Goal: Task Accomplishment & Management: Use online tool/utility

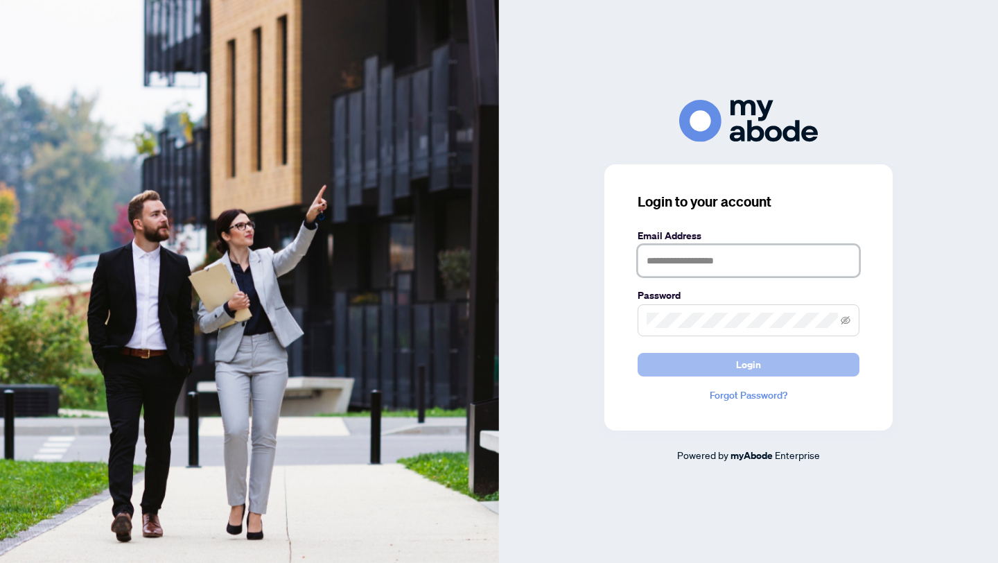
type input "**********"
click at [748, 363] on span "Login" at bounding box center [748, 364] width 25 height 22
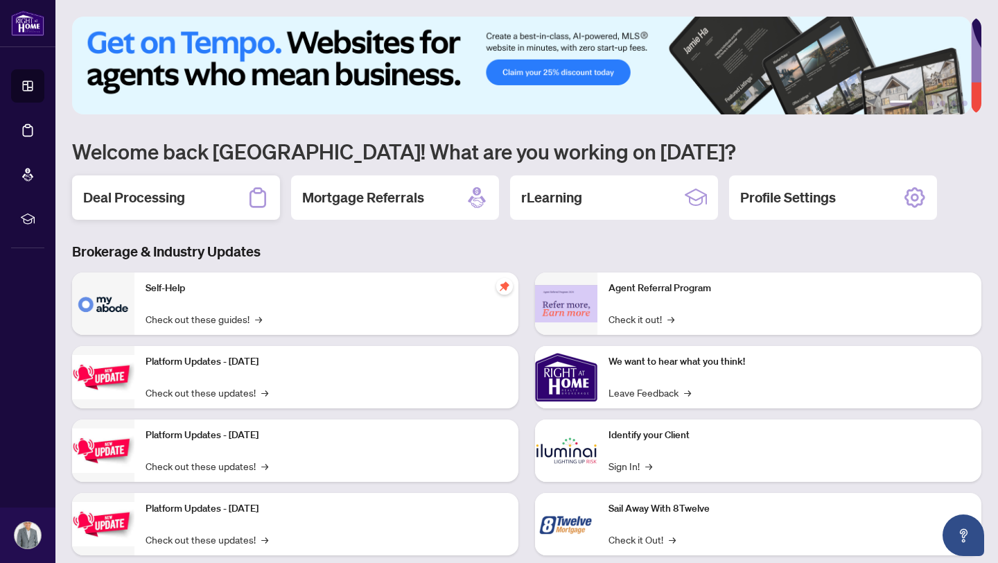
click at [148, 198] on h2 "Deal Processing" at bounding box center [134, 197] width 102 height 19
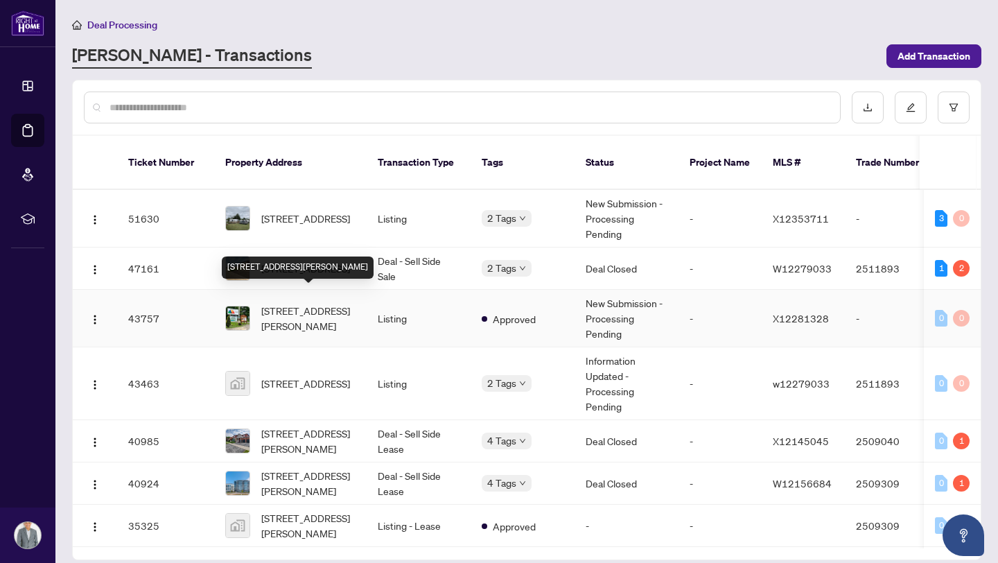
click at [303, 303] on span "[STREET_ADDRESS][PERSON_NAME]" at bounding box center [308, 318] width 94 height 30
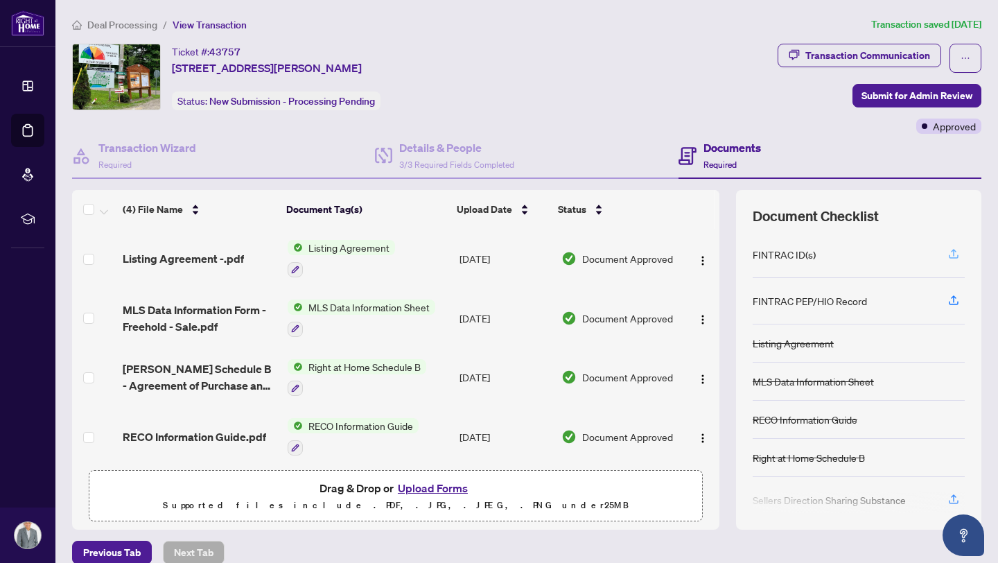
click at [951, 252] on icon "button" at bounding box center [954, 252] width 6 height 7
click at [830, 53] on div "Transaction Communication" at bounding box center [867, 55] width 125 height 22
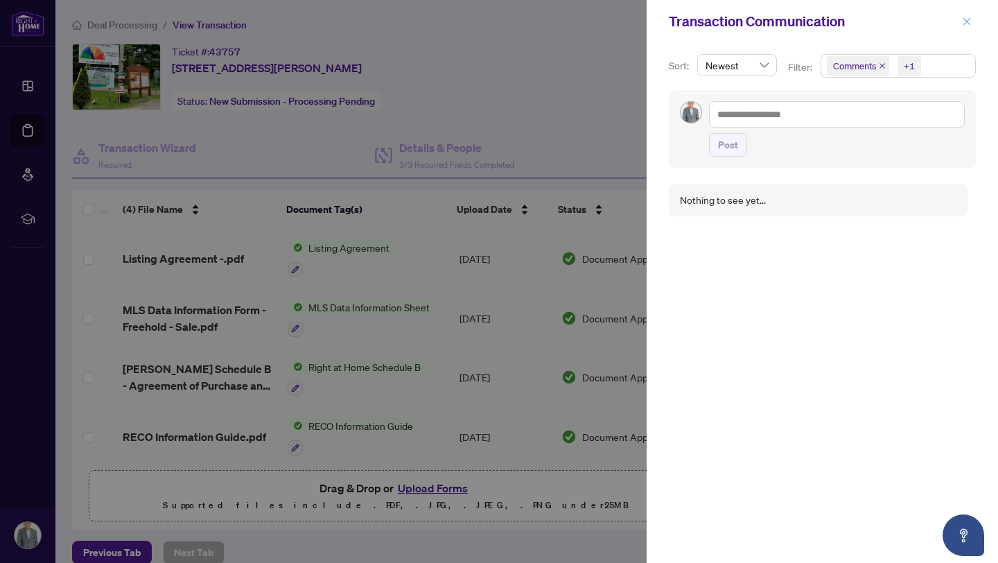
click at [963, 24] on icon "close" at bounding box center [967, 22] width 10 height 10
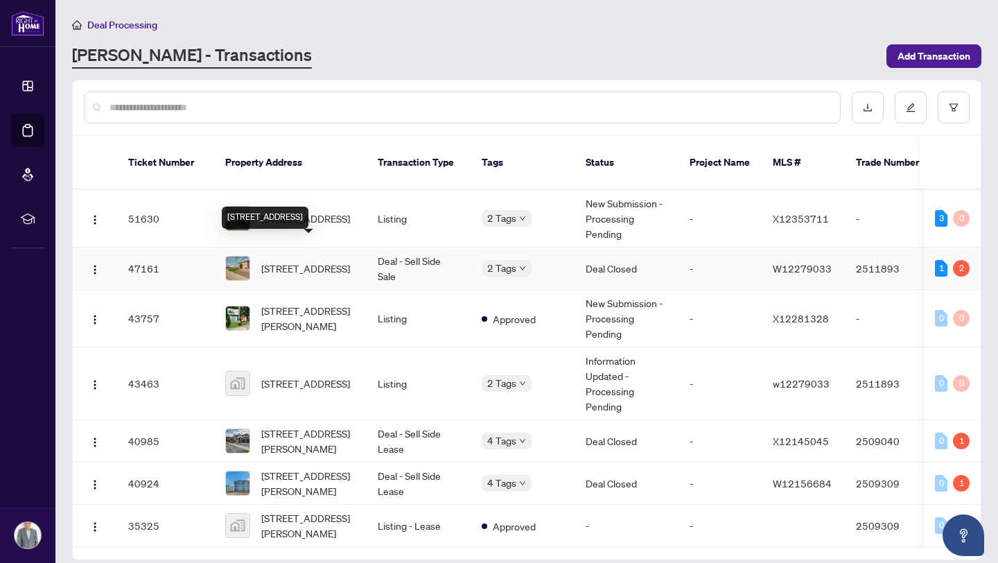
click at [298, 261] on span "1 Hedley Crt, Brampton, Ontario L6S 2B6, Canada" at bounding box center [305, 268] width 89 height 15
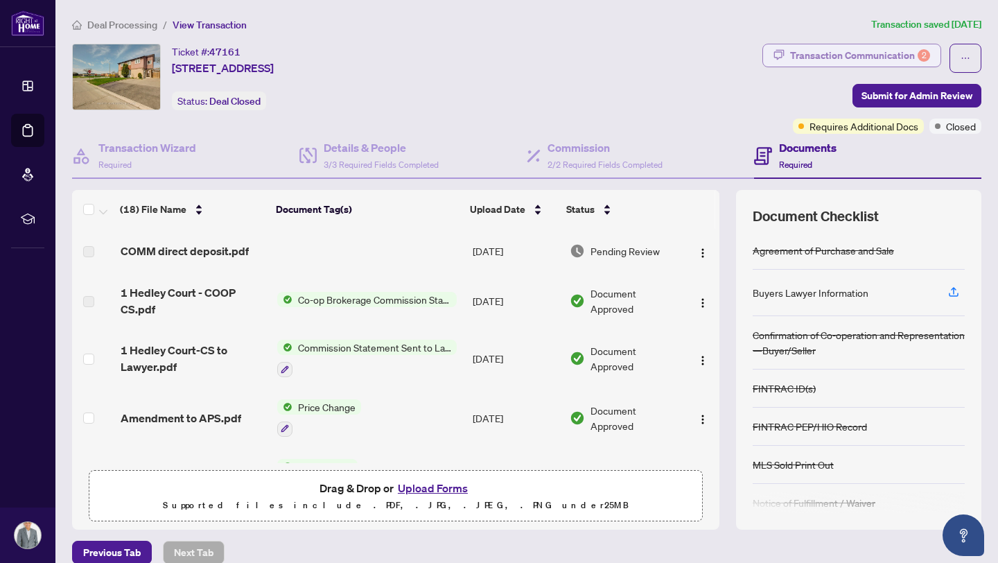
click at [821, 54] on div "Transaction Communication 2" at bounding box center [860, 55] width 140 height 22
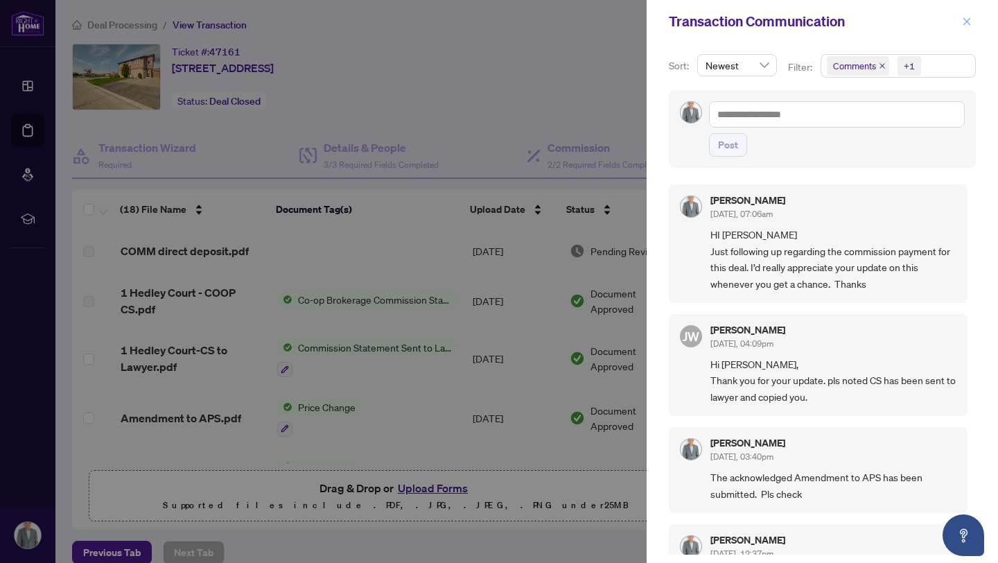
click at [970, 24] on icon "close" at bounding box center [967, 22] width 10 height 10
